Goal: Manage account settings

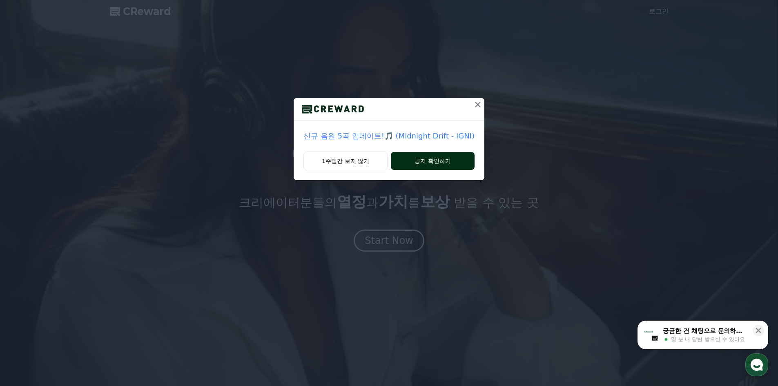
drag, startPoint x: 445, startPoint y: 159, endPoint x: 444, endPoint y: 165, distance: 6.1
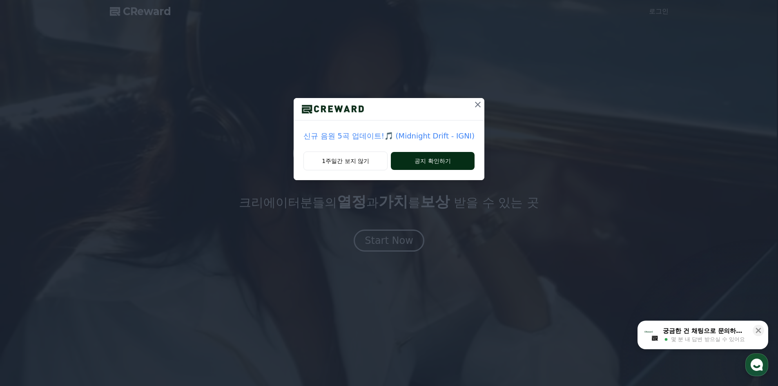
click at [444, 159] on button "공지 확인하기" at bounding box center [433, 161] width 84 height 18
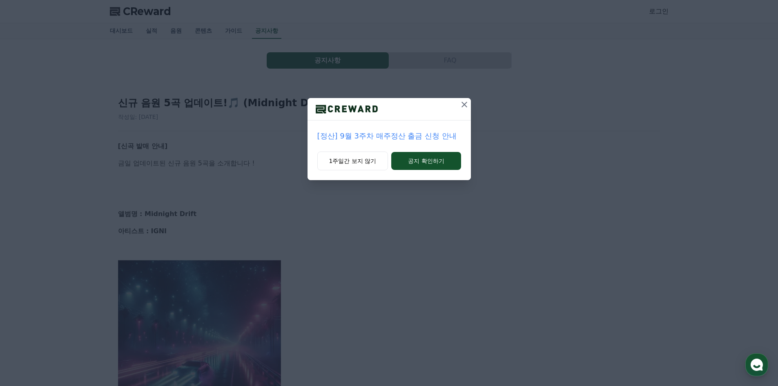
drag, startPoint x: 432, startPoint y: 162, endPoint x: 389, endPoint y: 193, distance: 52.7
click at [432, 162] on button "공지 확인하기" at bounding box center [425, 161] width 69 height 18
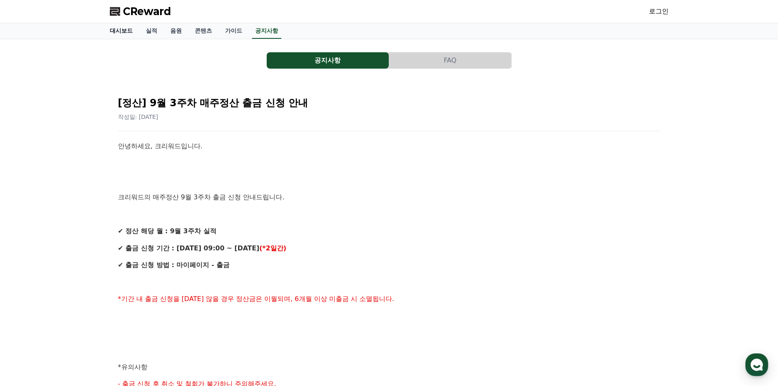
click at [118, 30] on link "대시보드" at bounding box center [121, 31] width 36 height 16
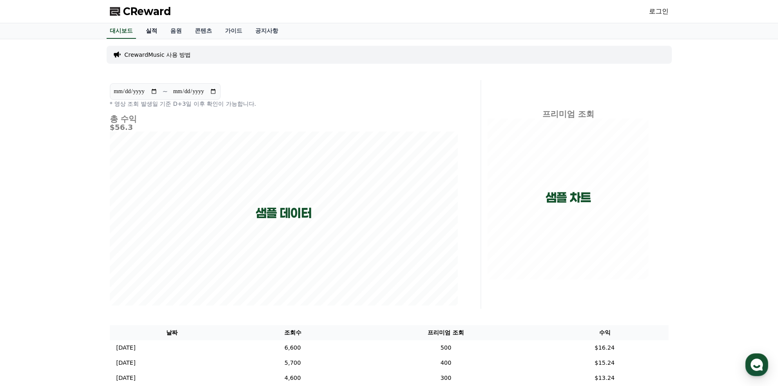
click at [145, 28] on link "실적" at bounding box center [151, 31] width 25 height 16
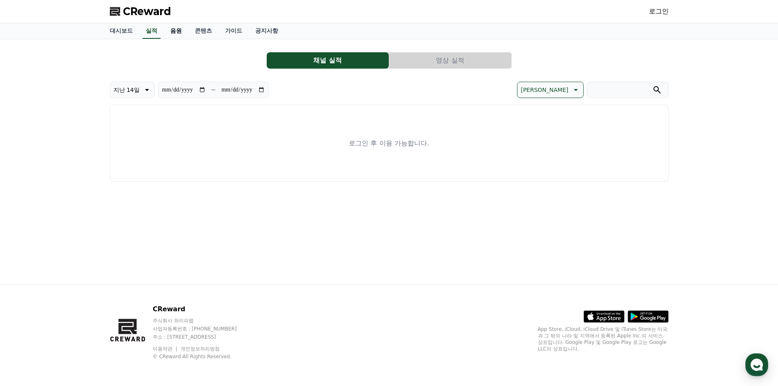
click at [183, 34] on link "음원" at bounding box center [176, 31] width 25 height 16
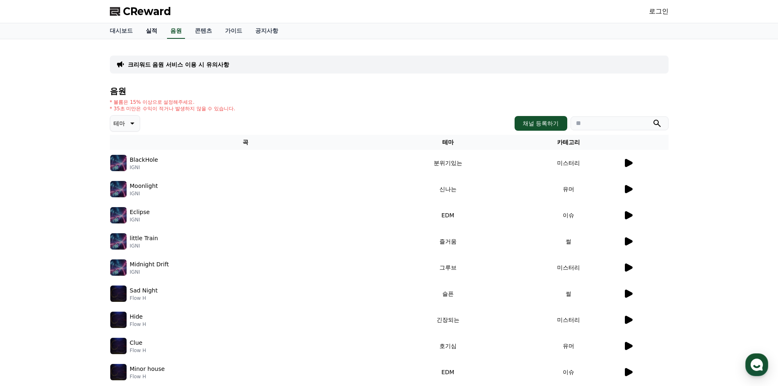
click at [156, 29] on link "실적" at bounding box center [151, 31] width 25 height 16
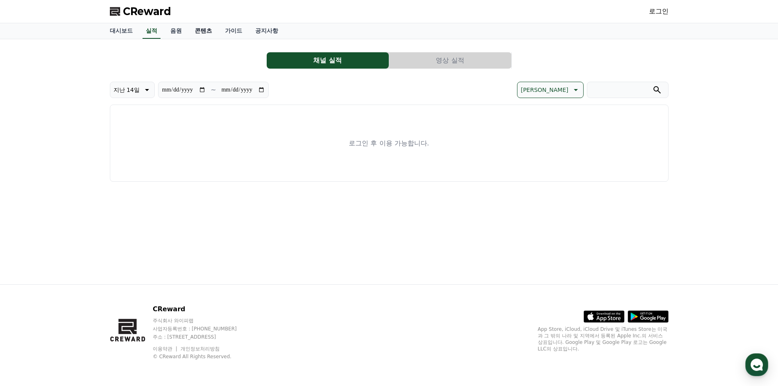
click at [201, 31] on link "콘텐츠" at bounding box center [203, 31] width 30 height 16
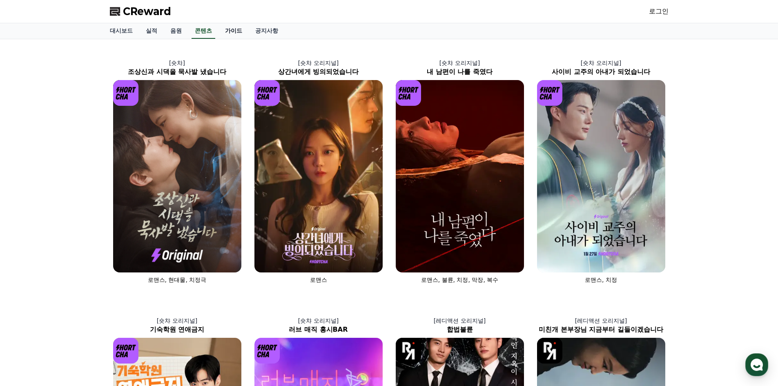
click at [236, 28] on link "가이드" at bounding box center [234, 31] width 30 height 16
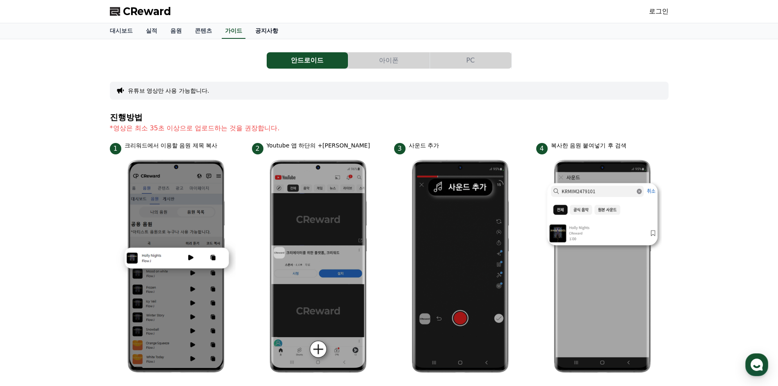
click at [268, 32] on link "공지사항" at bounding box center [267, 31] width 36 height 16
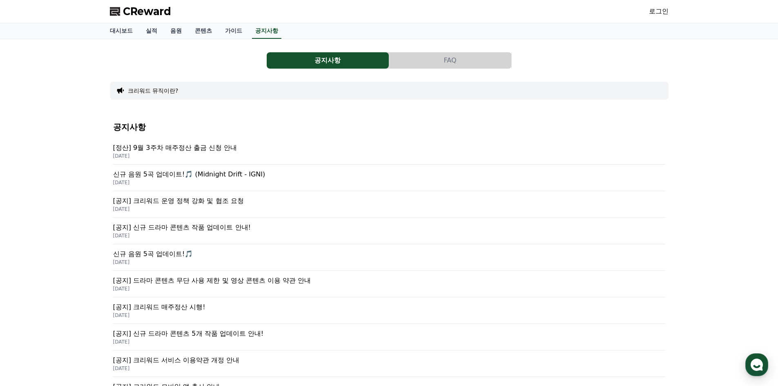
click at [235, 204] on p "[공지] 크리워드 운영 정책 강화 및 협조 요청" at bounding box center [389, 201] width 552 height 10
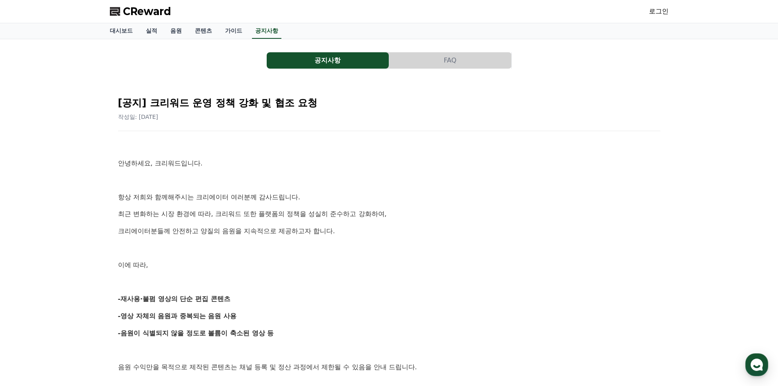
click at [661, 15] on link "로그인" at bounding box center [659, 12] width 20 height 10
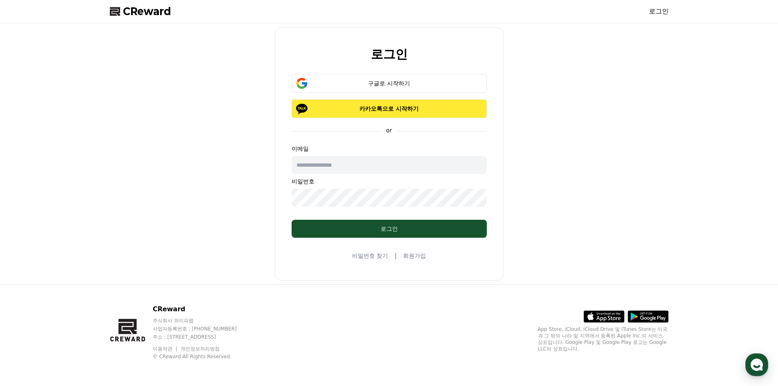
click at [395, 109] on p "카카오톡으로 시작하기" at bounding box center [390, 109] width 172 height 8
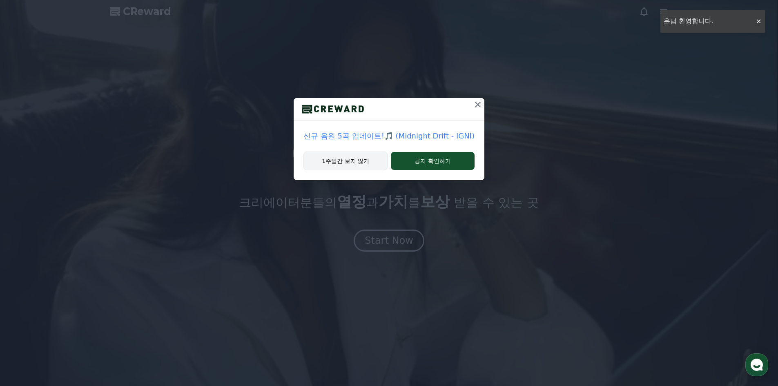
click at [365, 158] on button "1주일간 보지 않기" at bounding box center [346, 161] width 84 height 19
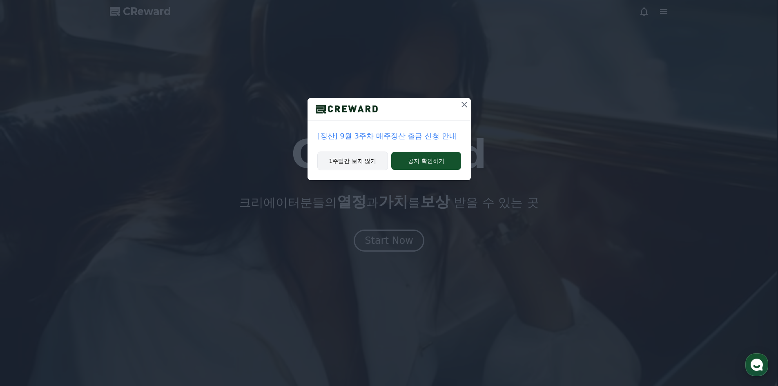
click at [365, 161] on button "1주일간 보지 않기" at bounding box center [352, 161] width 71 height 19
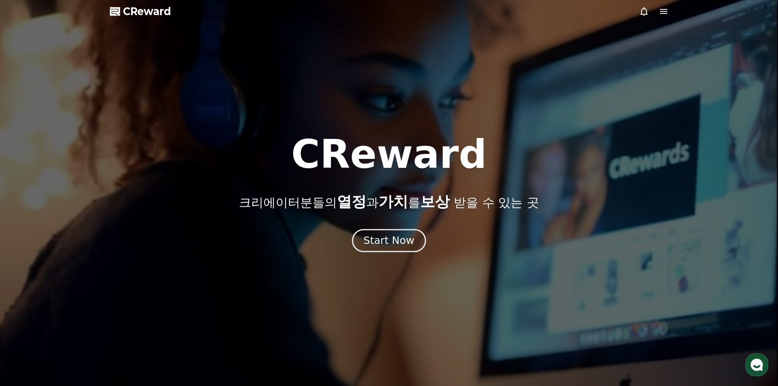
click at [413, 238] on button "Start Now" at bounding box center [389, 240] width 74 height 23
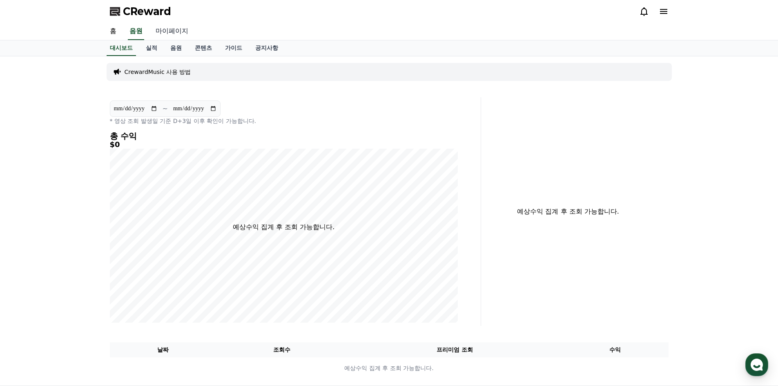
click at [170, 31] on link "마이페이지" at bounding box center [172, 31] width 46 height 17
select select "**********"
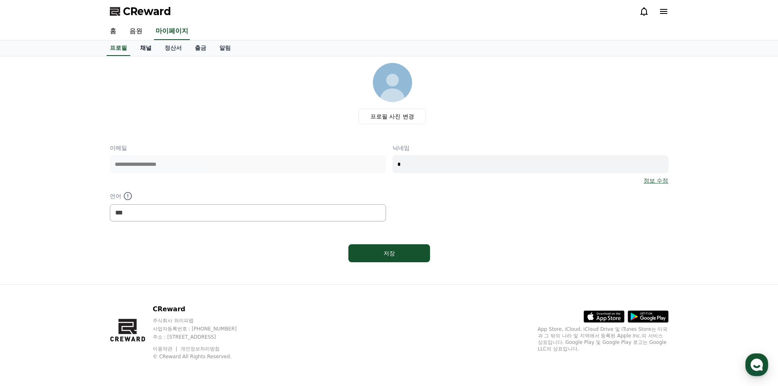
click at [153, 54] on link "채널" at bounding box center [146, 48] width 25 height 16
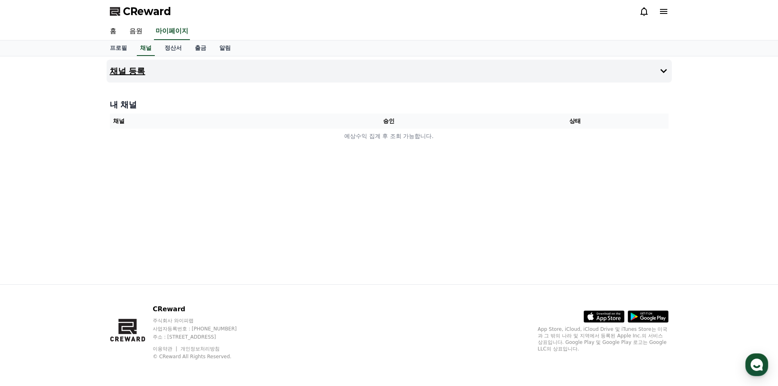
click at [665, 73] on icon at bounding box center [664, 71] width 10 height 10
